Goal: Information Seeking & Learning: Compare options

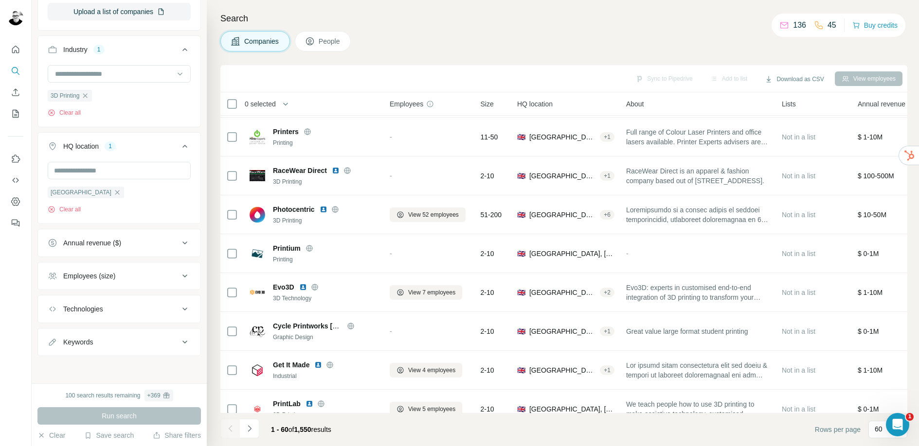
scroll to position [2042, 0]
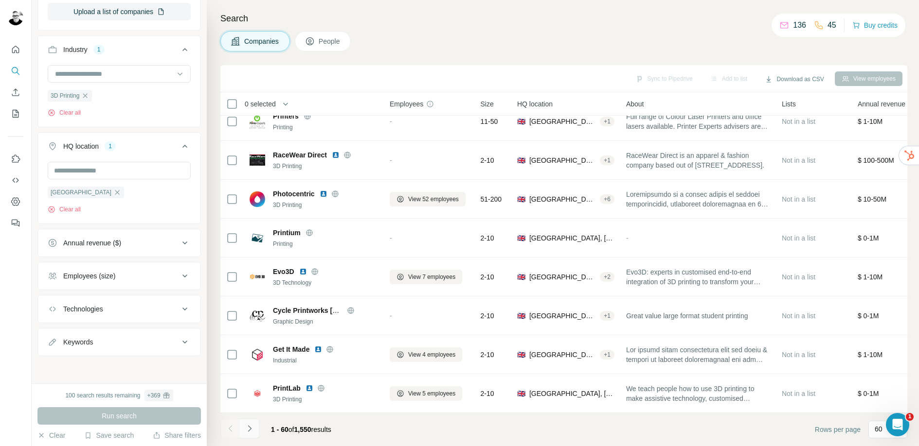
click at [253, 428] on icon "Navigate to next page" at bounding box center [250, 429] width 10 height 10
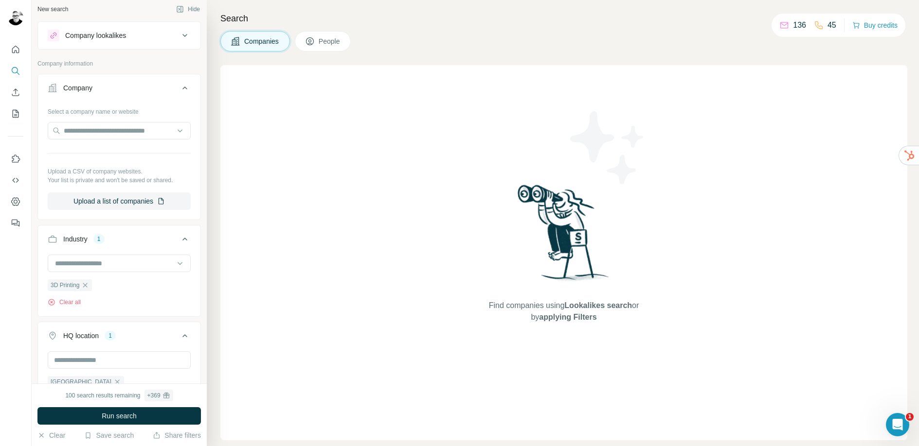
scroll to position [0, 0]
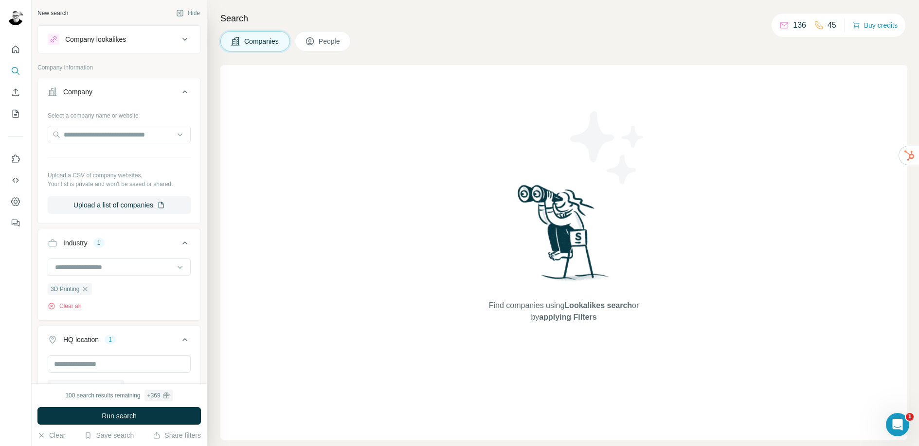
click at [121, 38] on div "Company lookalikes" at bounding box center [95, 40] width 61 height 10
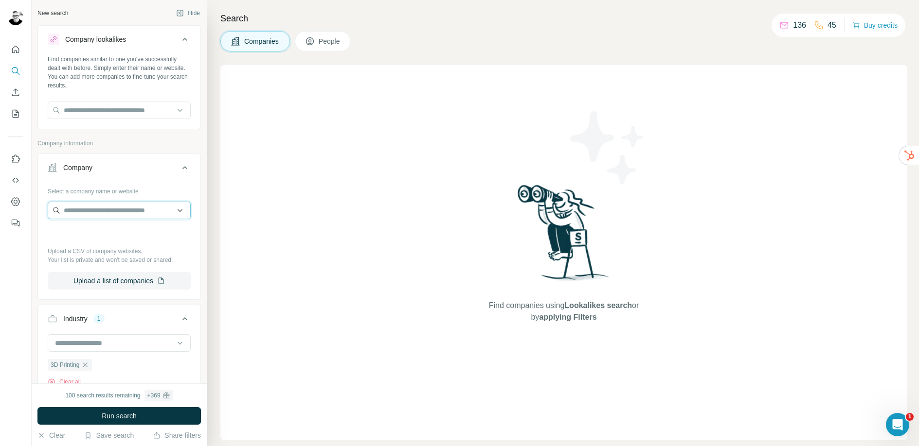
click at [122, 210] on input "text" at bounding box center [119, 211] width 143 height 18
drag, startPoint x: 93, startPoint y: 212, endPoint x: 96, endPoint y: 207, distance: 5.9
click at [94, 210] on input "********" at bounding box center [119, 211] width 143 height 18
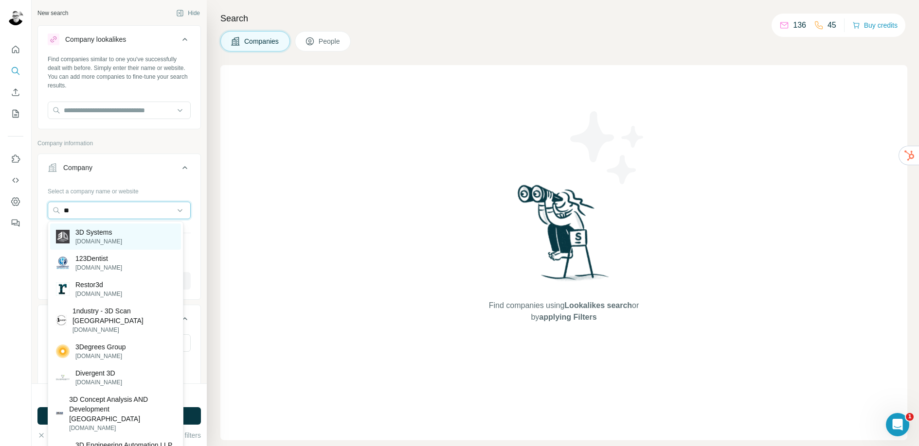
type input "**"
click at [119, 226] on div "3D Systems [DOMAIN_NAME]" at bounding box center [115, 237] width 131 height 26
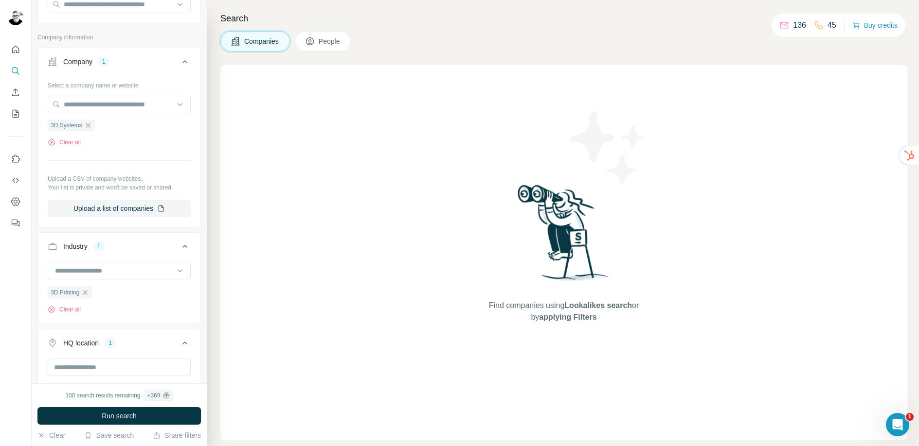
scroll to position [304, 0]
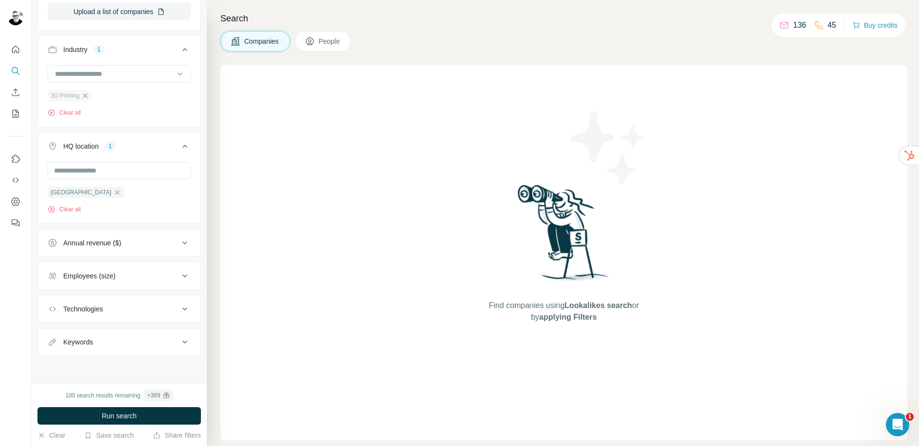
click at [86, 95] on icon "button" at bounding box center [85, 96] width 8 height 8
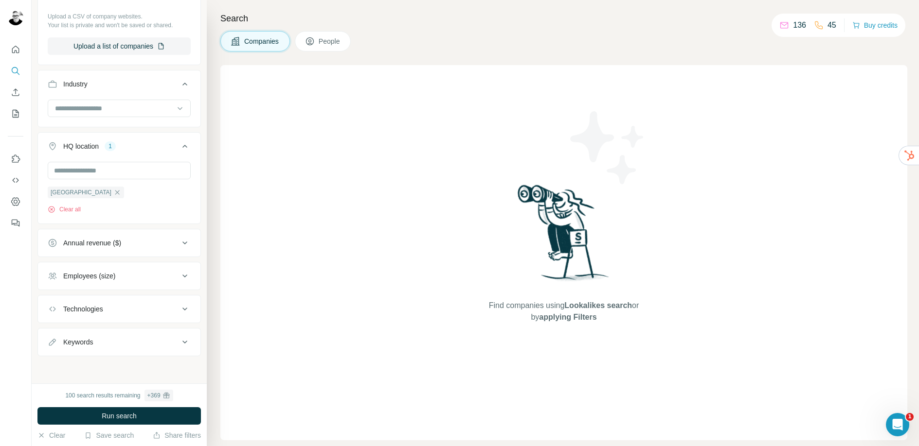
scroll to position [269, 0]
click at [113, 193] on icon "button" at bounding box center [117, 193] width 8 height 8
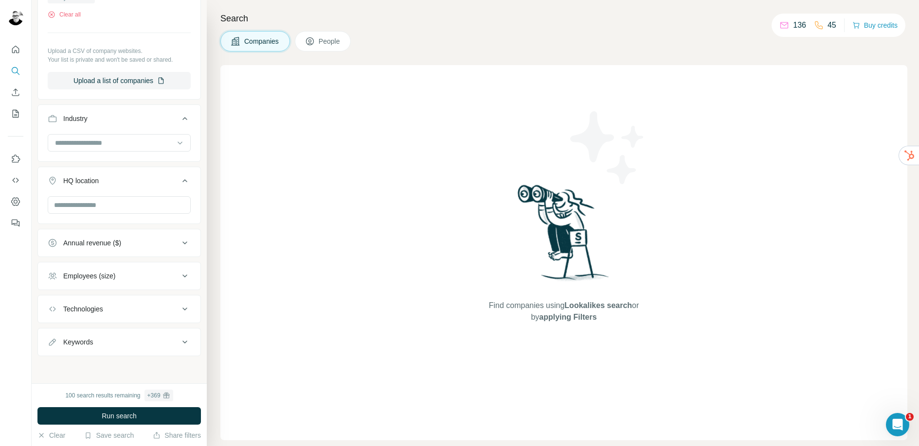
scroll to position [234, 0]
click at [138, 415] on button "Run search" at bounding box center [118, 417] width 163 height 18
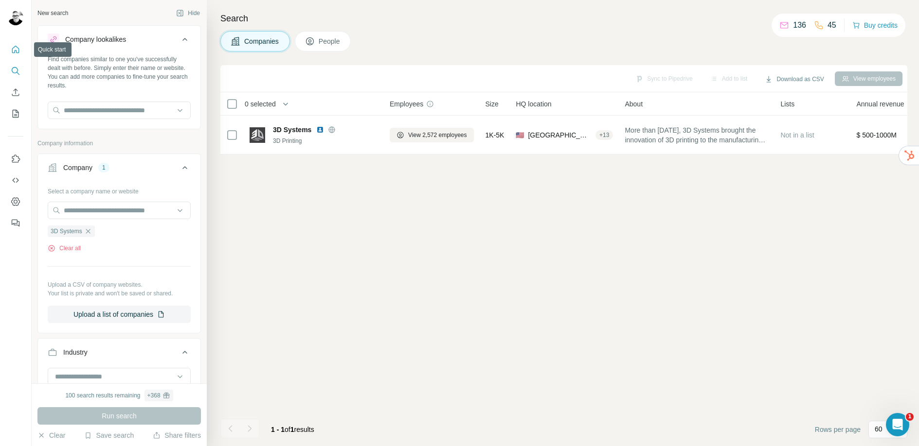
click at [16, 50] on icon "Quick start" at bounding box center [16, 50] width 10 height 10
